Goal: Navigation & Orientation: Find specific page/section

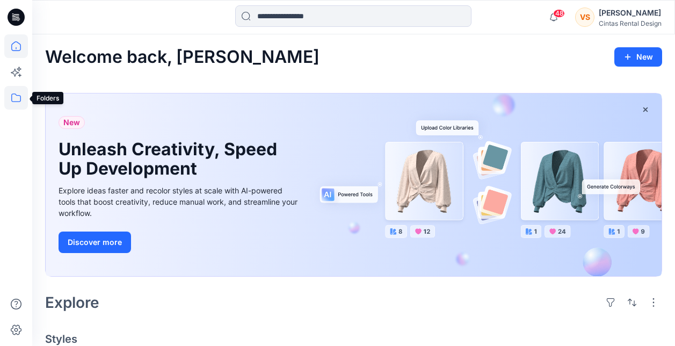
click at [16, 99] on icon at bounding box center [16, 98] width 24 height 24
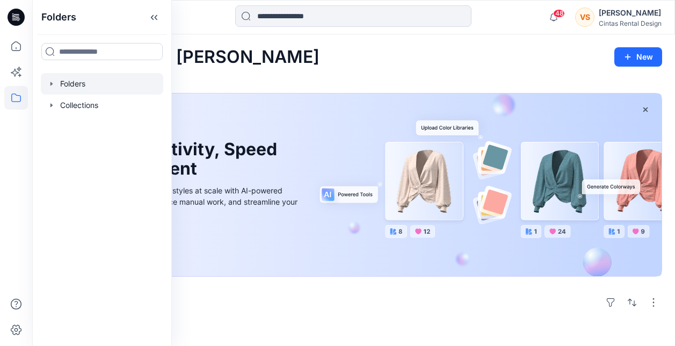
click at [77, 83] on div at bounding box center [102, 83] width 123 height 21
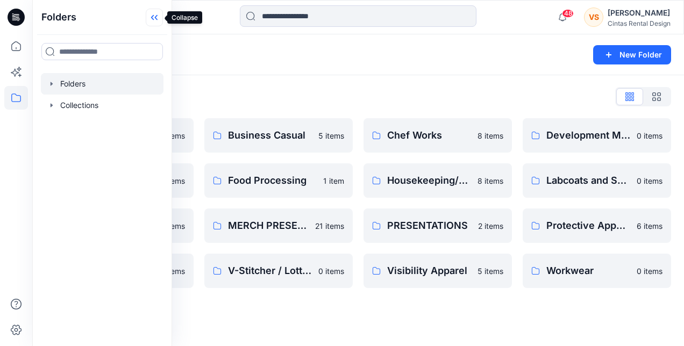
click at [158, 18] on icon at bounding box center [154, 18] width 17 height 18
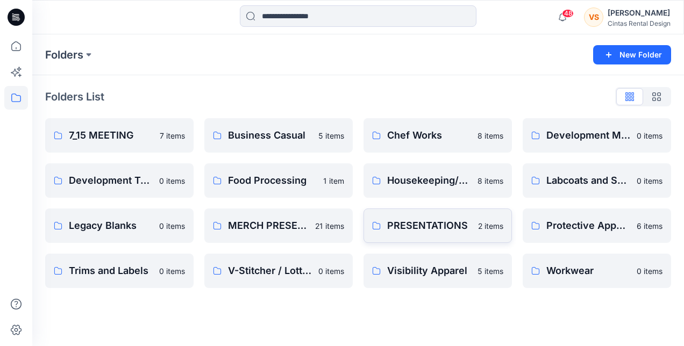
click at [456, 228] on p "PRESENTATIONS" at bounding box center [429, 225] width 84 height 15
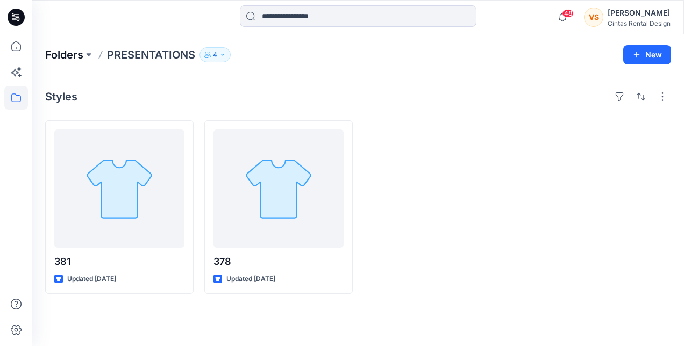
click at [76, 55] on p "Folders" at bounding box center [64, 54] width 38 height 15
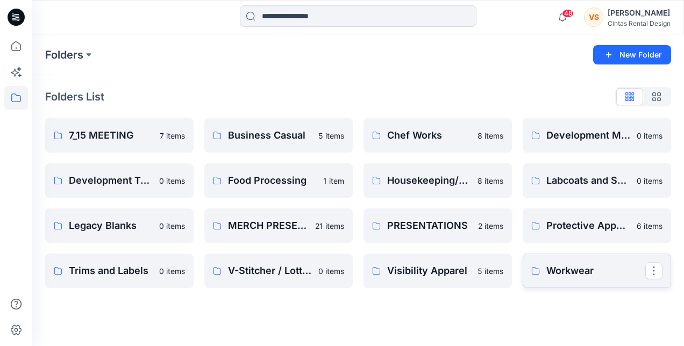
click at [583, 272] on p "Workwear" at bounding box center [595, 270] width 99 height 15
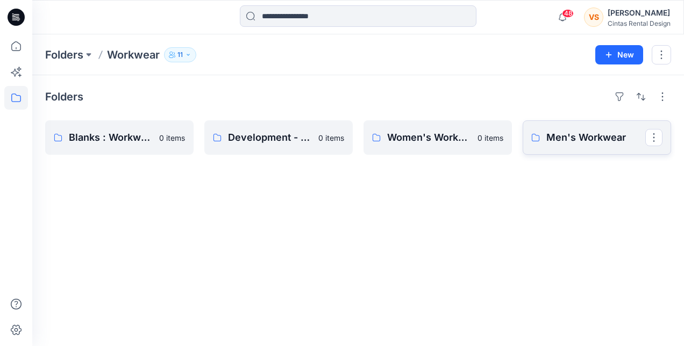
click at [579, 138] on p "Men's Workwear" at bounding box center [595, 137] width 99 height 15
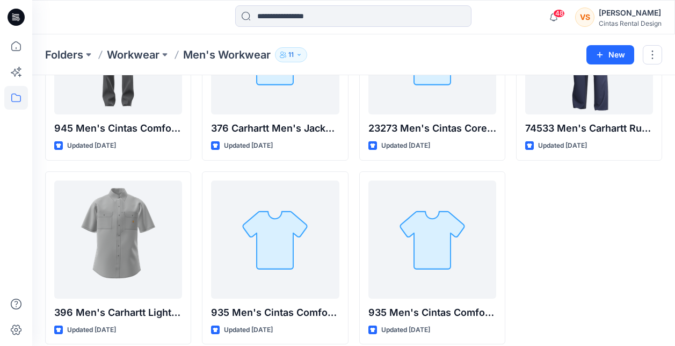
scroll to position [220, 0]
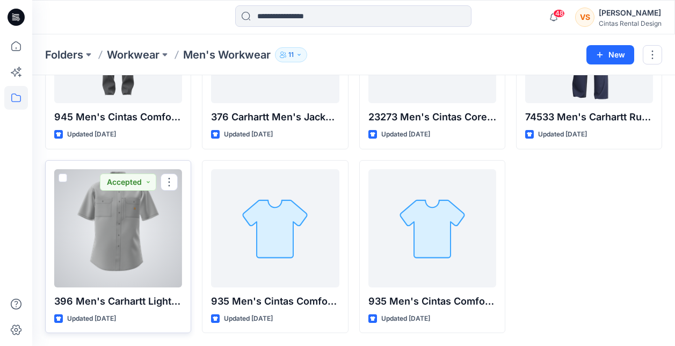
click at [121, 230] on div at bounding box center [118, 228] width 128 height 118
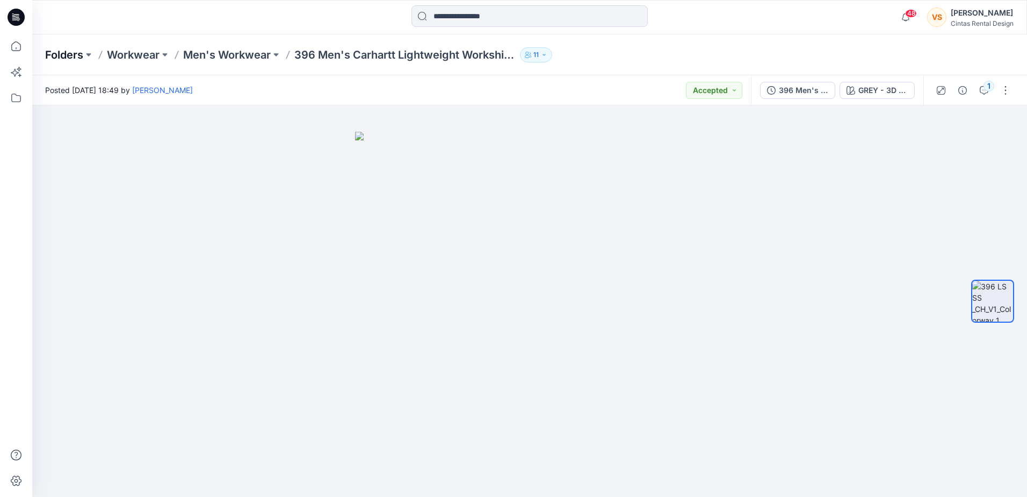
click at [74, 60] on p "Folders" at bounding box center [64, 54] width 38 height 15
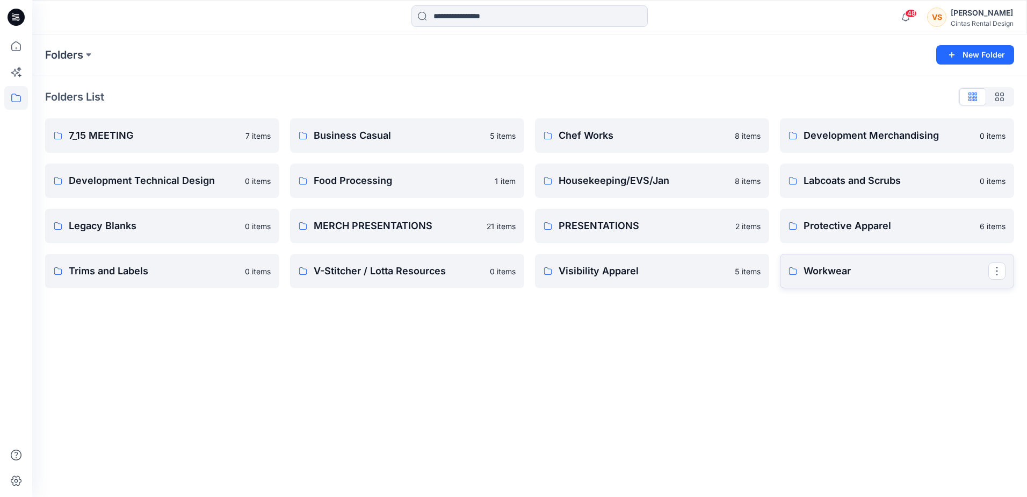
click at [675, 268] on p "Workwear" at bounding box center [896, 270] width 185 height 15
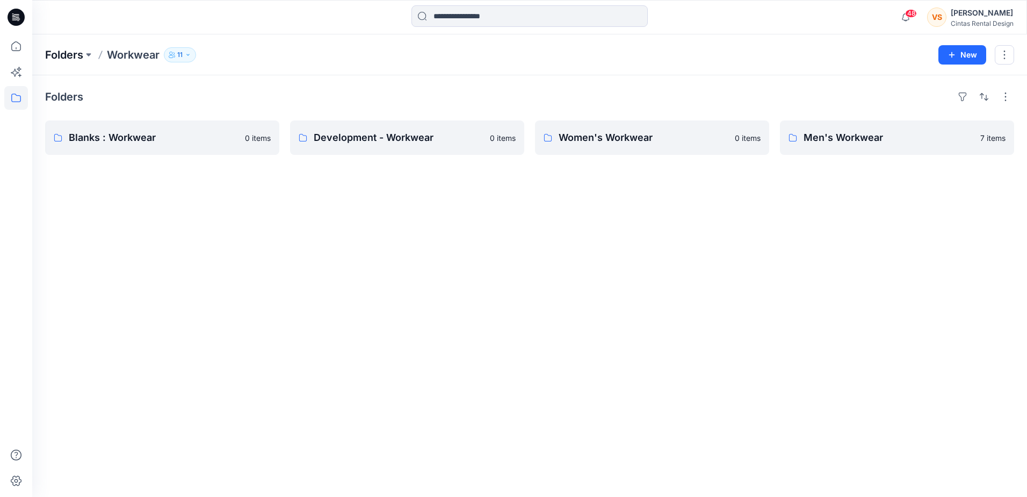
click at [80, 54] on p "Folders" at bounding box center [64, 54] width 38 height 15
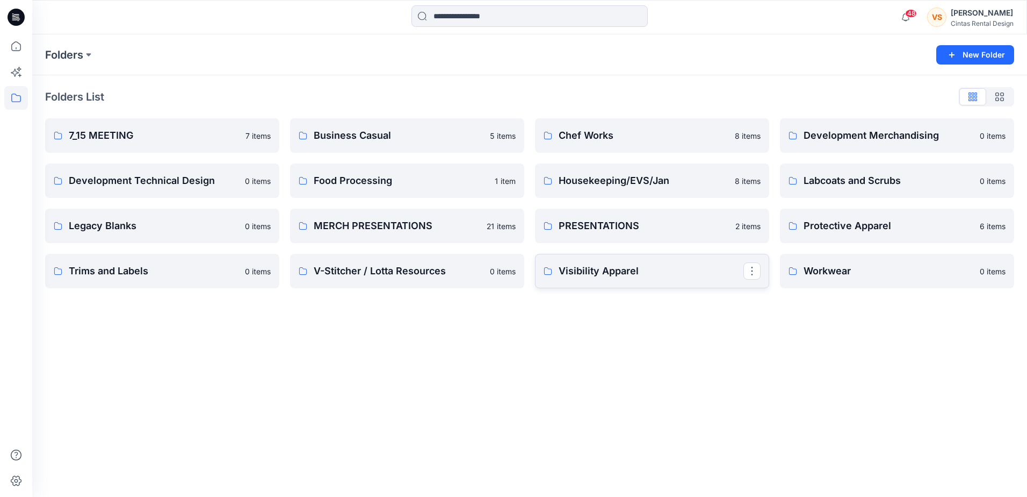
click at [584, 268] on p "Visibility Apparel" at bounding box center [651, 270] width 185 height 15
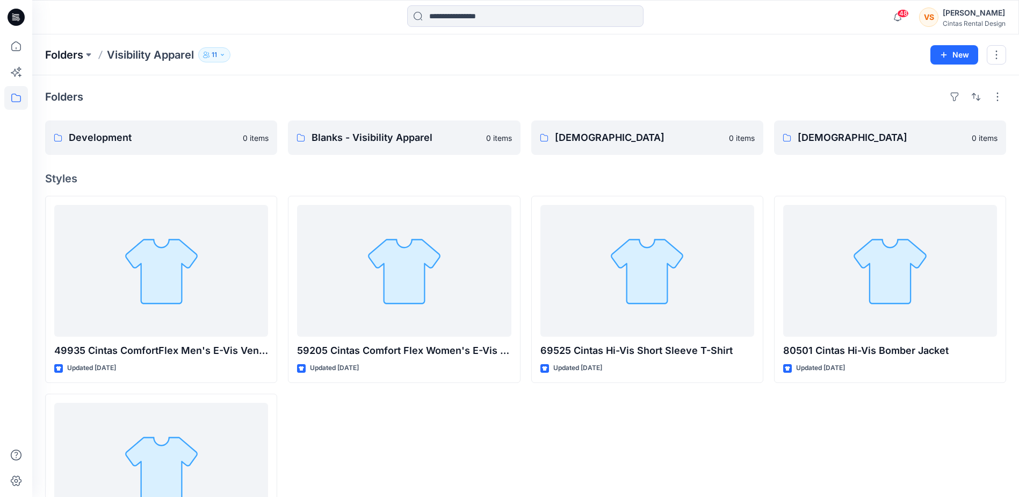
click at [81, 54] on p "Folders" at bounding box center [64, 54] width 38 height 15
